Goal: Obtain resource: Download file/media

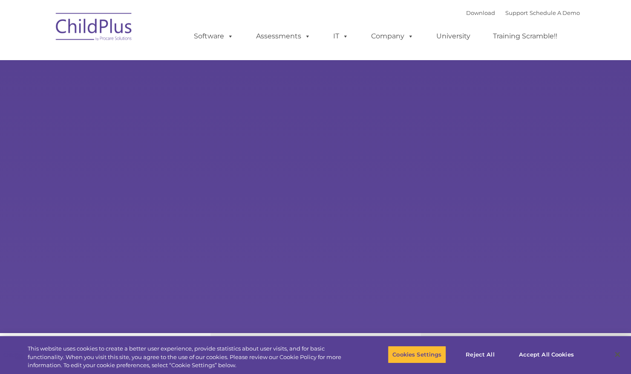
select select "MEDIUM"
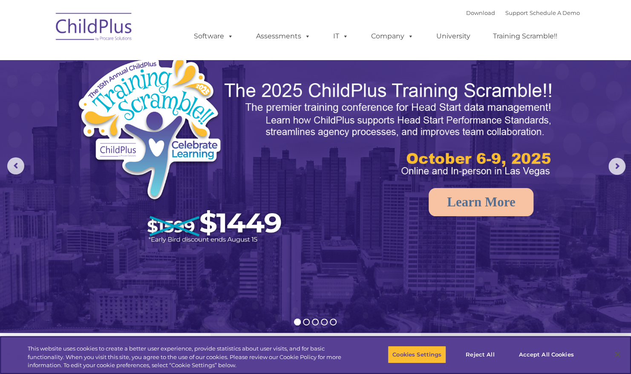
scroll to position [108, 0]
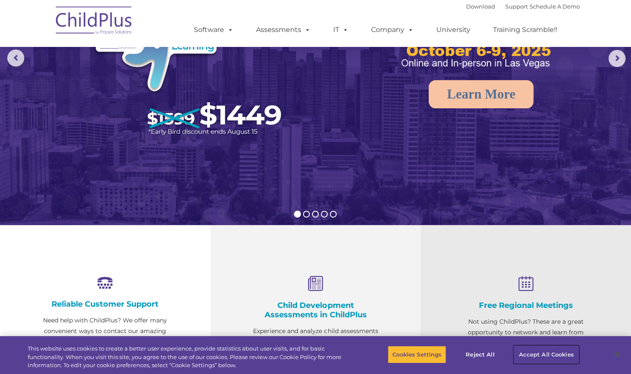
click at [538, 352] on button "Accept All Cookies" at bounding box center [546, 354] width 64 height 18
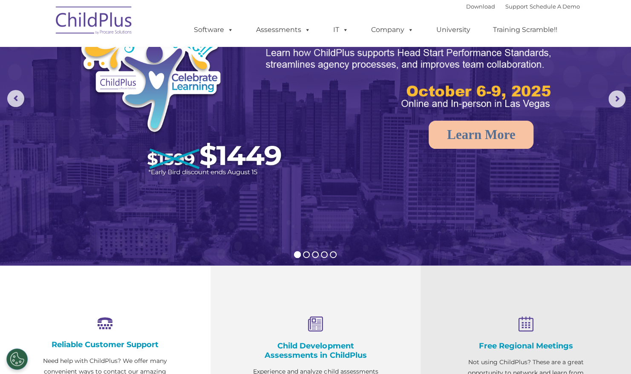
scroll to position [0, 0]
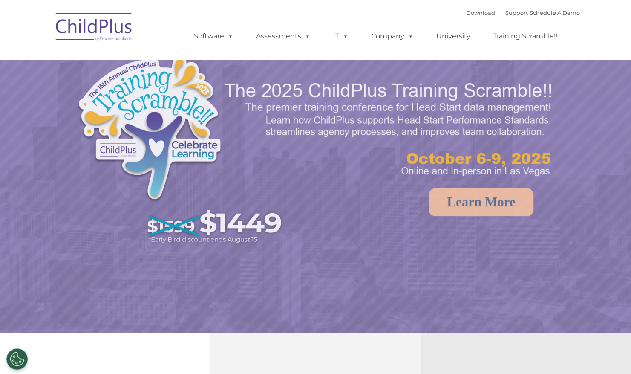
select select "MEDIUM"
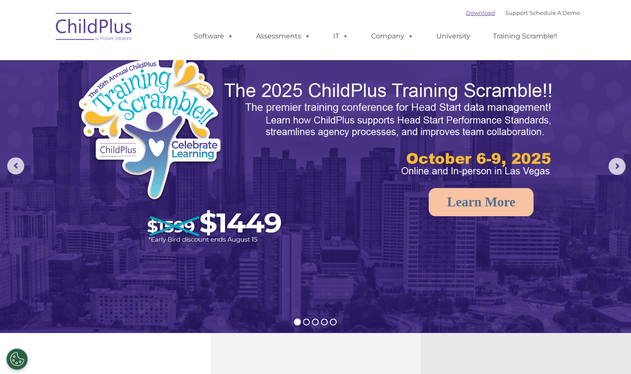
click at [466, 16] on link "Download" at bounding box center [480, 12] width 29 height 7
